Goal: Task Accomplishment & Management: Use online tool/utility

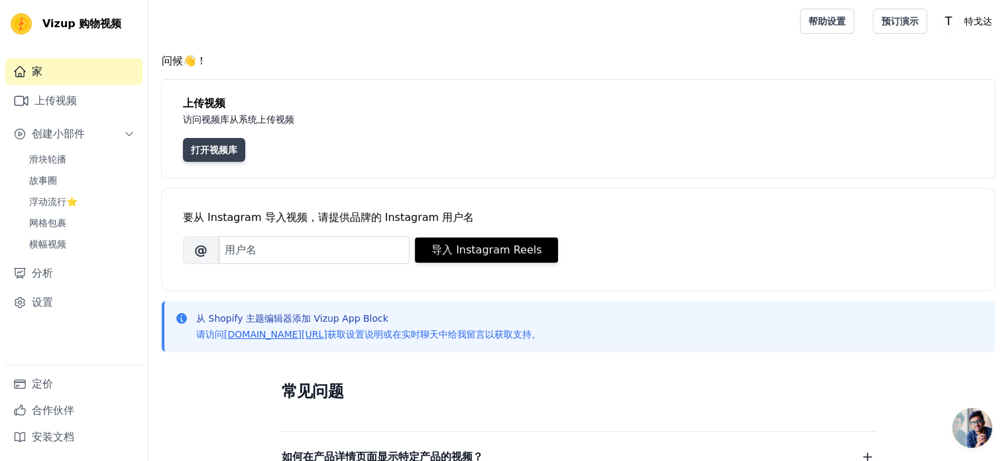
click at [202, 150] on font "打开视频库" at bounding box center [214, 150] width 46 height 11
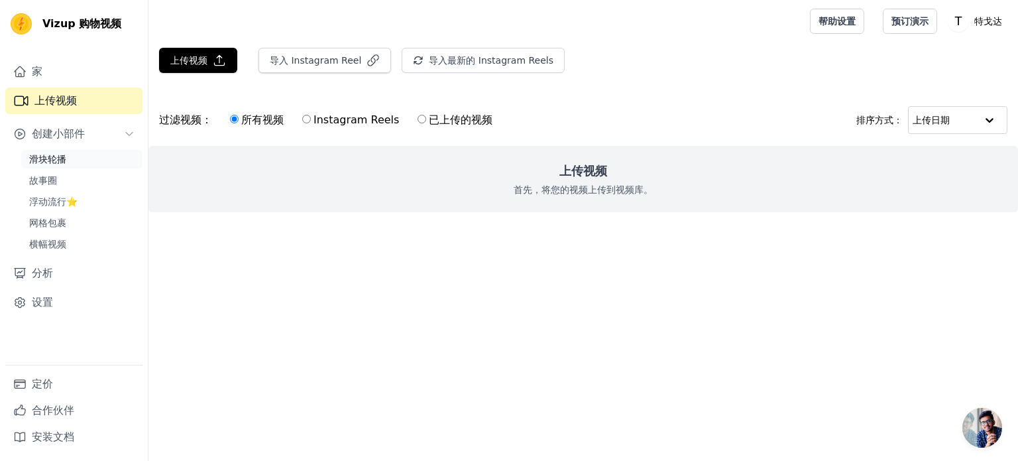
click at [100, 158] on link "滑块轮播" at bounding box center [81, 159] width 121 height 19
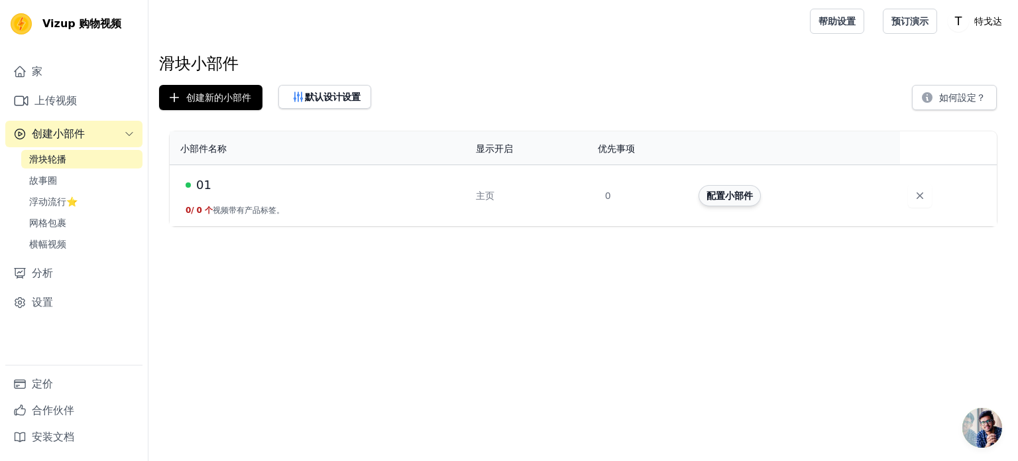
click at [738, 196] on font "配置小部件" at bounding box center [730, 195] width 46 height 11
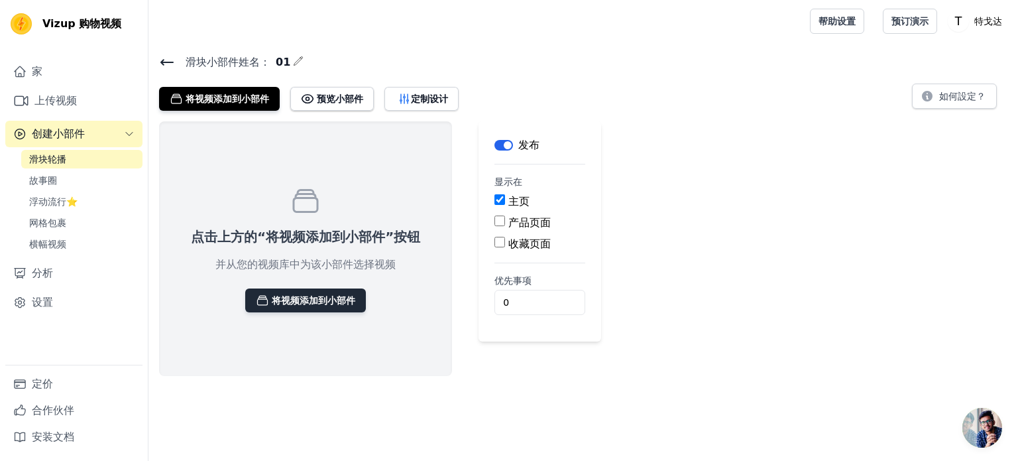
click at [317, 291] on button "将视频添加到小部件" at bounding box center [305, 300] width 121 height 24
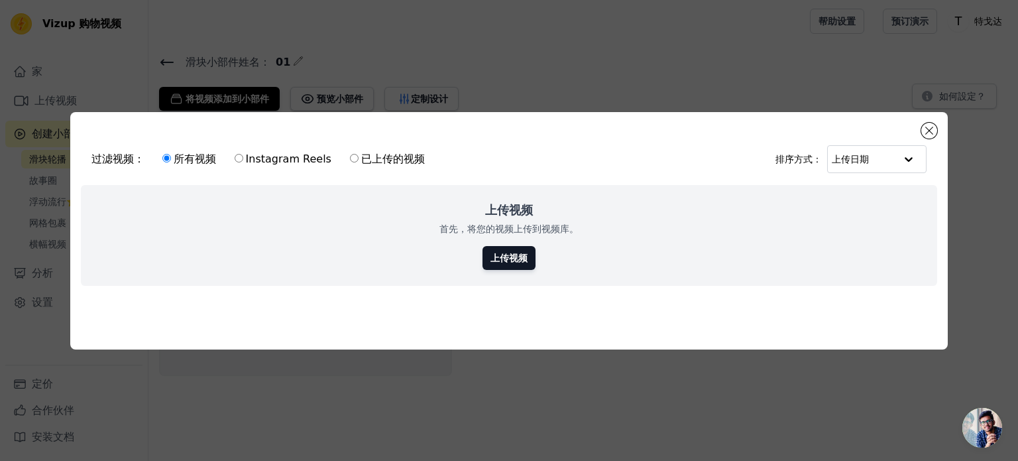
click at [357, 150] on label "已上传的视频" at bounding box center [387, 158] width 76 height 17
click at [353, 154] on input "已上传的视频" at bounding box center [354, 158] width 9 height 9
radio input "true"
click at [207, 160] on font "所有视频" at bounding box center [195, 158] width 42 height 13
click at [171, 160] on input "所有视频" at bounding box center [166, 158] width 9 height 9
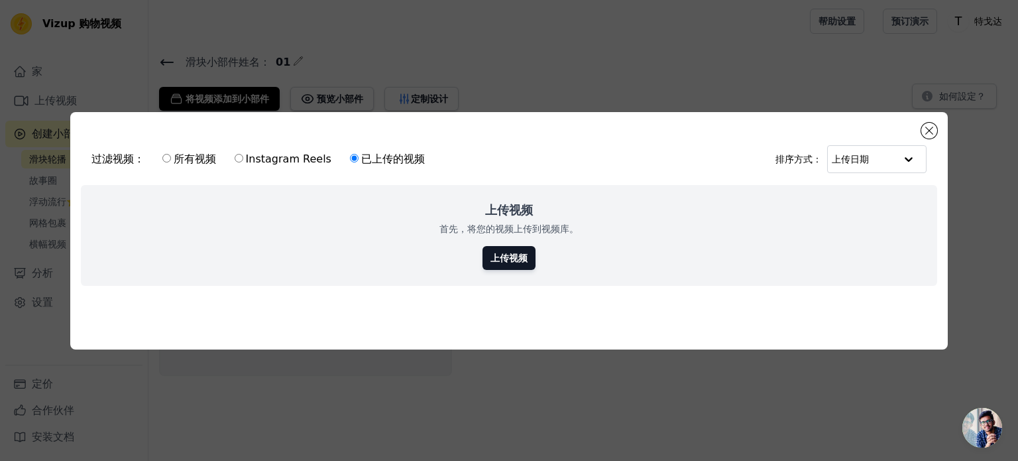
radio input "true"
click at [501, 262] on link "上传视频" at bounding box center [509, 258] width 53 height 24
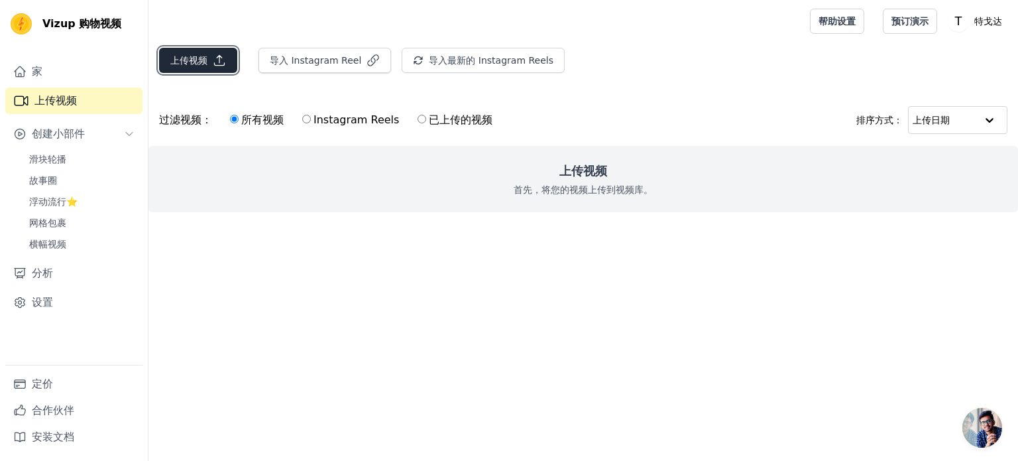
click at [176, 63] on font "上传视频" at bounding box center [188, 60] width 37 height 11
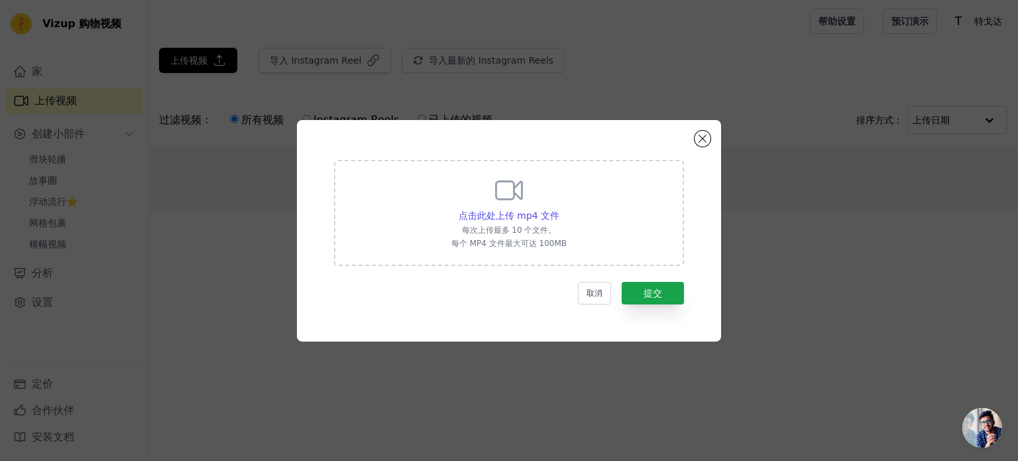
click at [502, 223] on div "点击此处上传 mp4 文件 每次上传最多 10 个文件。 每个 MP4 文件最大可达 100MB" at bounding box center [508, 211] width 115 height 74
click at [559, 209] on input "点击此处上传 mp4 文件 每次上传最多 10 个文件。 每个 MP4 文件最大可达 100MB" at bounding box center [559, 208] width 1 height 1
click at [705, 137] on button "关闭模式" at bounding box center [703, 139] width 16 height 16
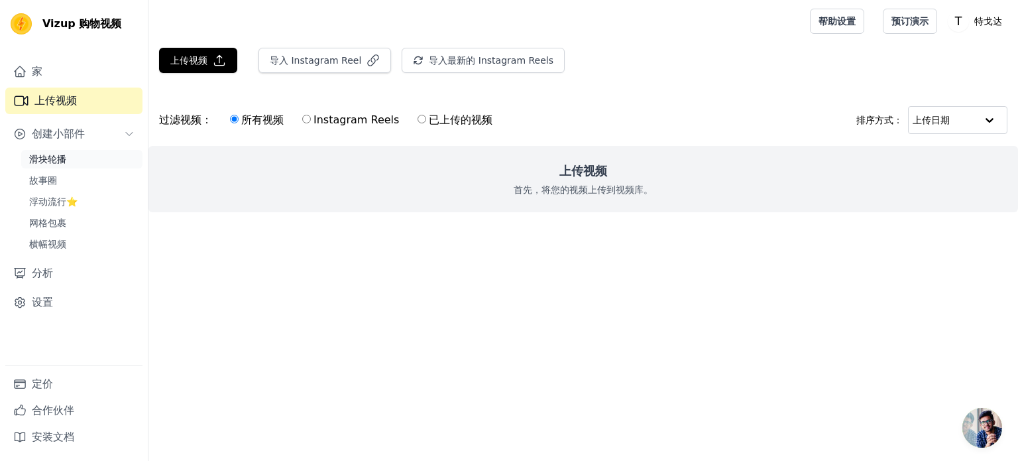
click at [73, 158] on link "滑块轮播" at bounding box center [81, 159] width 121 height 19
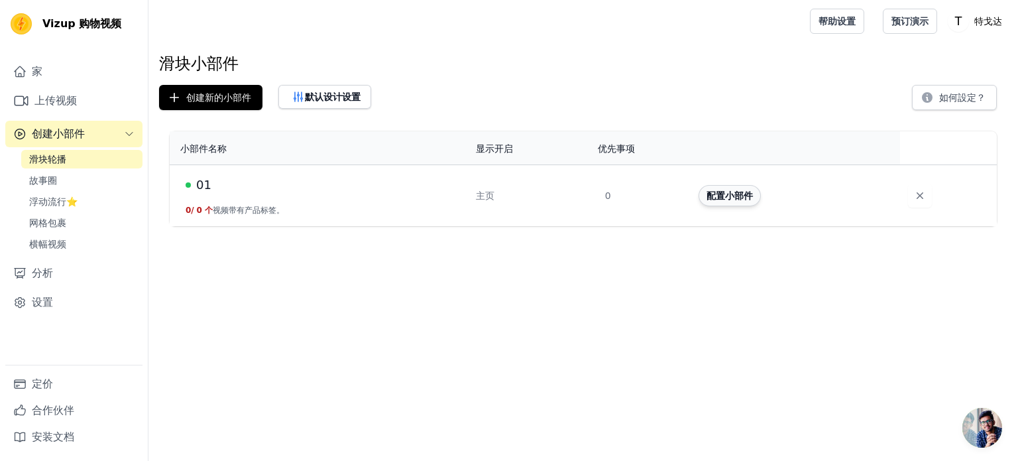
drag, startPoint x: 331, startPoint y: 189, endPoint x: 737, endPoint y: 196, distance: 406.4
click at [341, 189] on div "01" at bounding box center [323, 185] width 274 height 19
click at [750, 197] on font "配置小部件" at bounding box center [730, 195] width 46 height 11
